Goal: Transaction & Acquisition: Purchase product/service

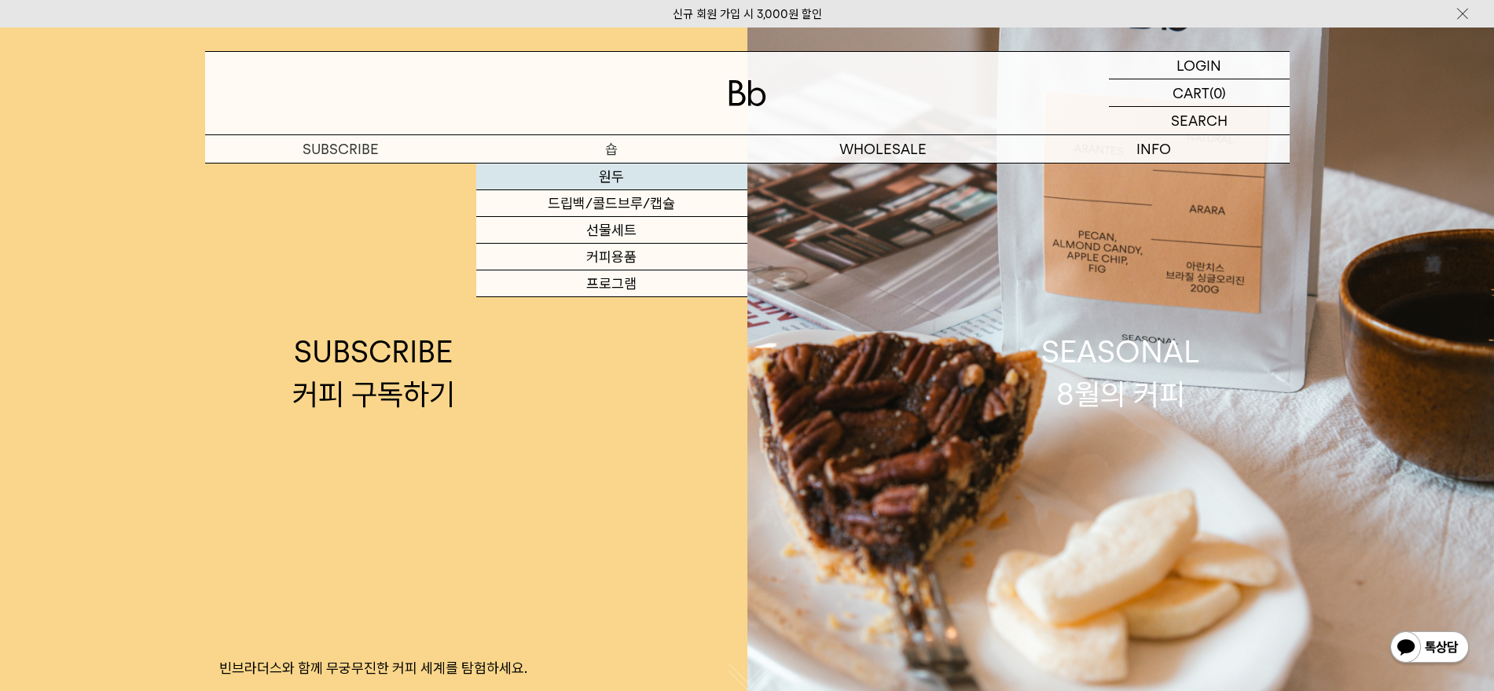
click at [616, 182] on link "원두" at bounding box center [611, 177] width 271 height 27
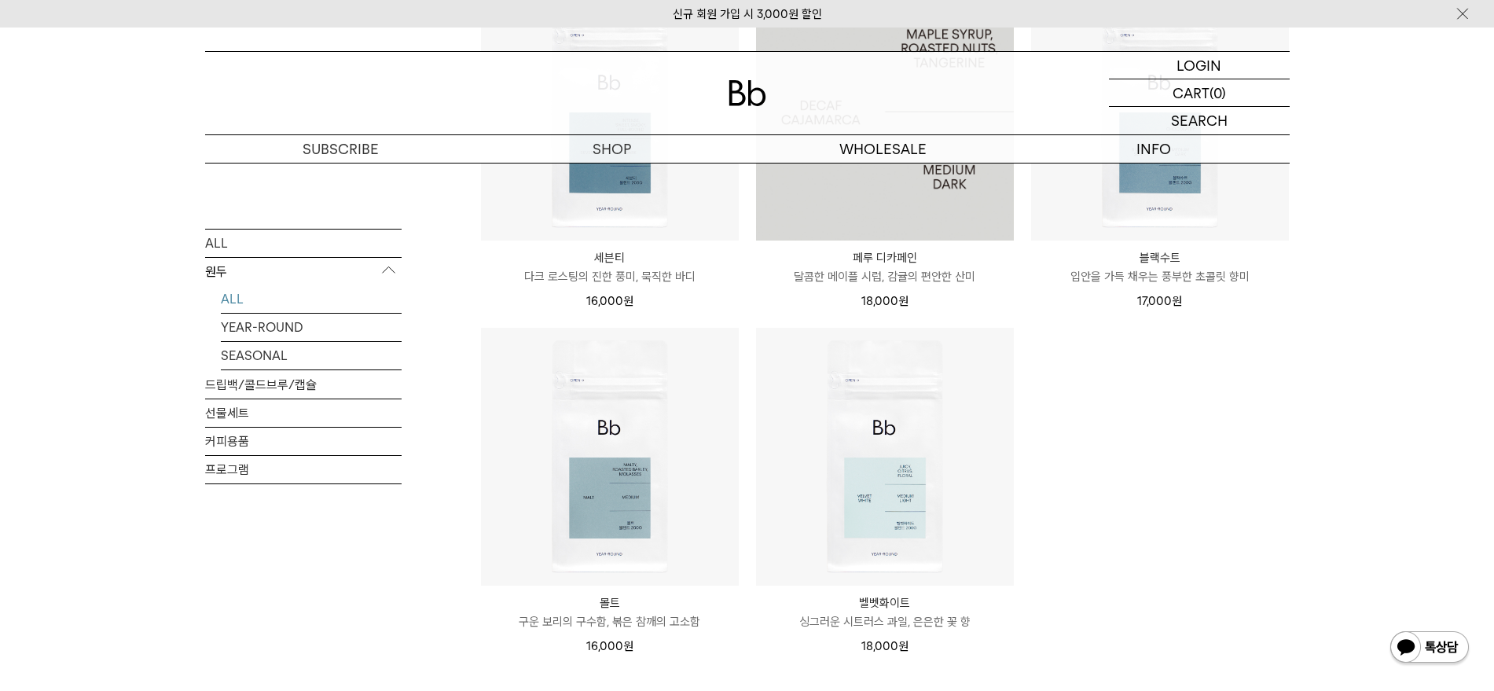
scroll to position [1045, 0]
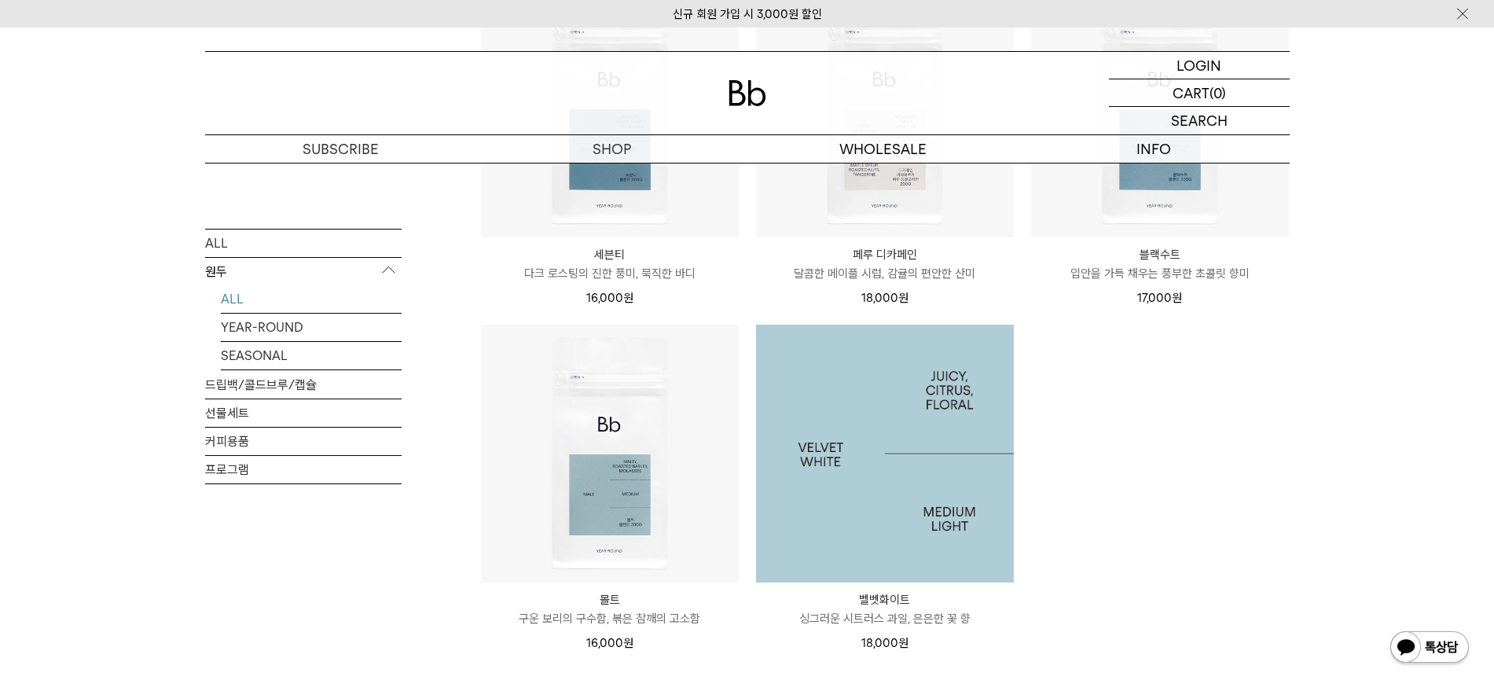
click at [949, 467] on img at bounding box center [885, 454] width 258 height 258
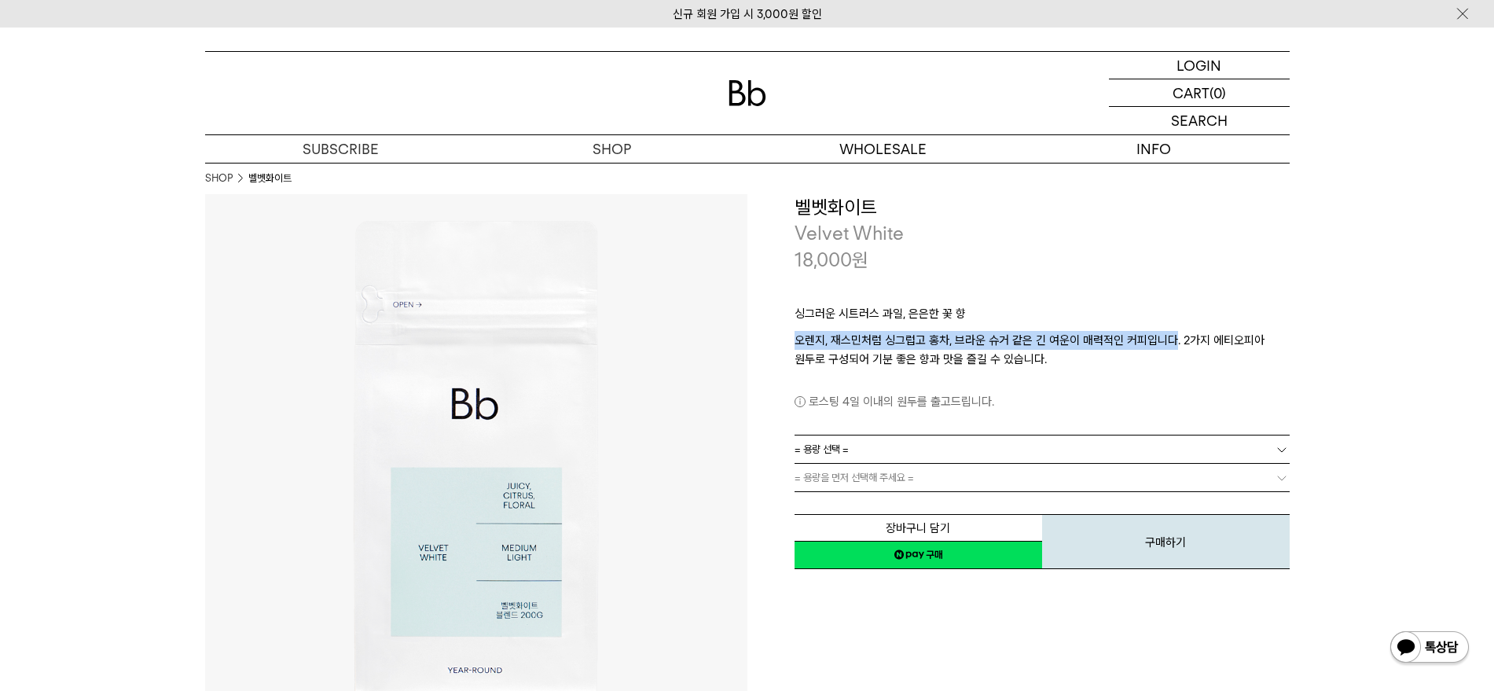
drag, startPoint x: 1172, startPoint y: 340, endPoint x: 797, endPoint y: 345, distance: 375.0
click at [797, 345] on p "오렌지, 재스민처럼 싱그럽고 홍차, 브라운 슈거 같은 긴 여운이 매력적인 커피입니다. 2가지 에티오피아 원두로 구성되어 기분 좋은 향과 맛을 …" at bounding box center [1042, 350] width 495 height 38
copy p "오렌지, 재스민처럼 싱그럽고 홍차, 브라운 슈거 같은 긴 여운이 매력적인 커피입니다"
